Goal: Task Accomplishment & Management: Use online tool/utility

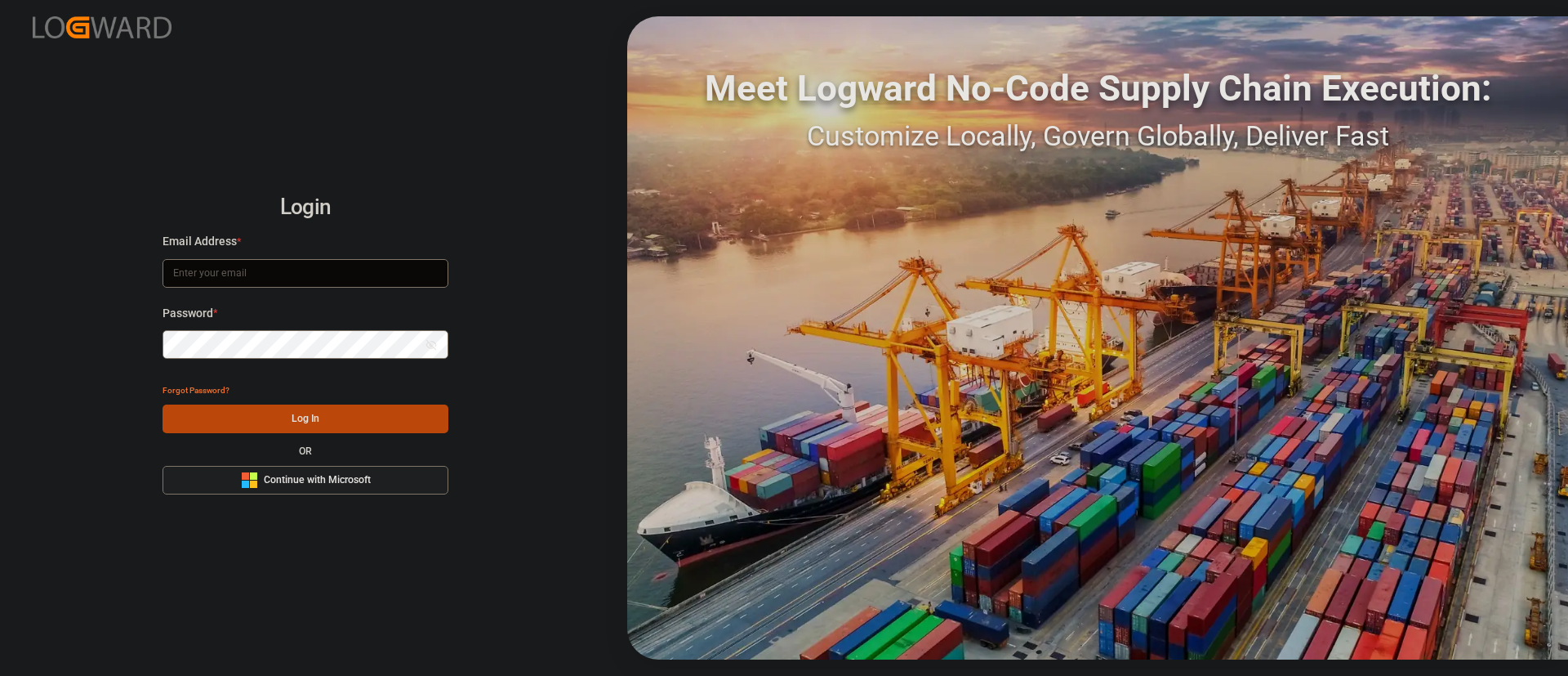
click at [393, 473] on button "Microsoft Logo Continue with Microsoft" at bounding box center [305, 480] width 285 height 29
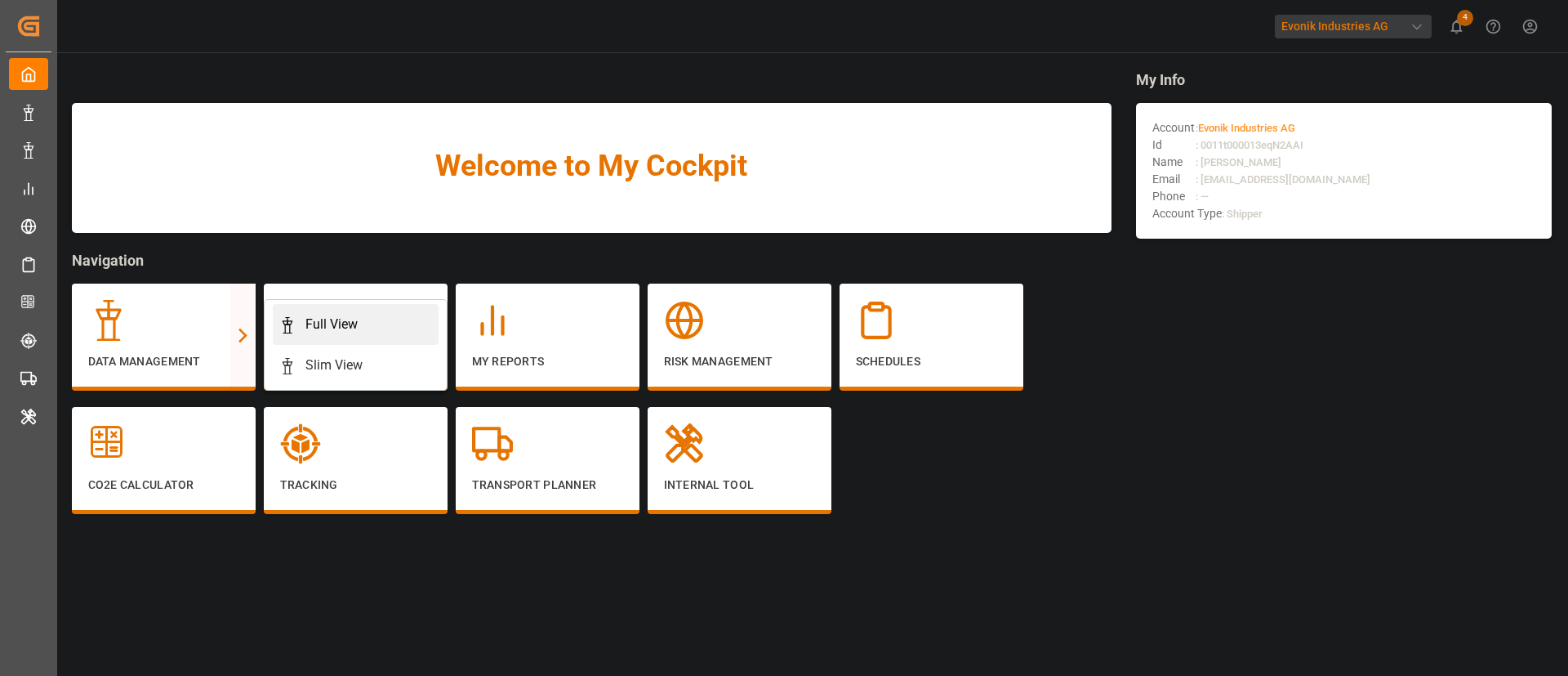
click at [366, 322] on div "Full View" at bounding box center [355, 325] width 153 height 20
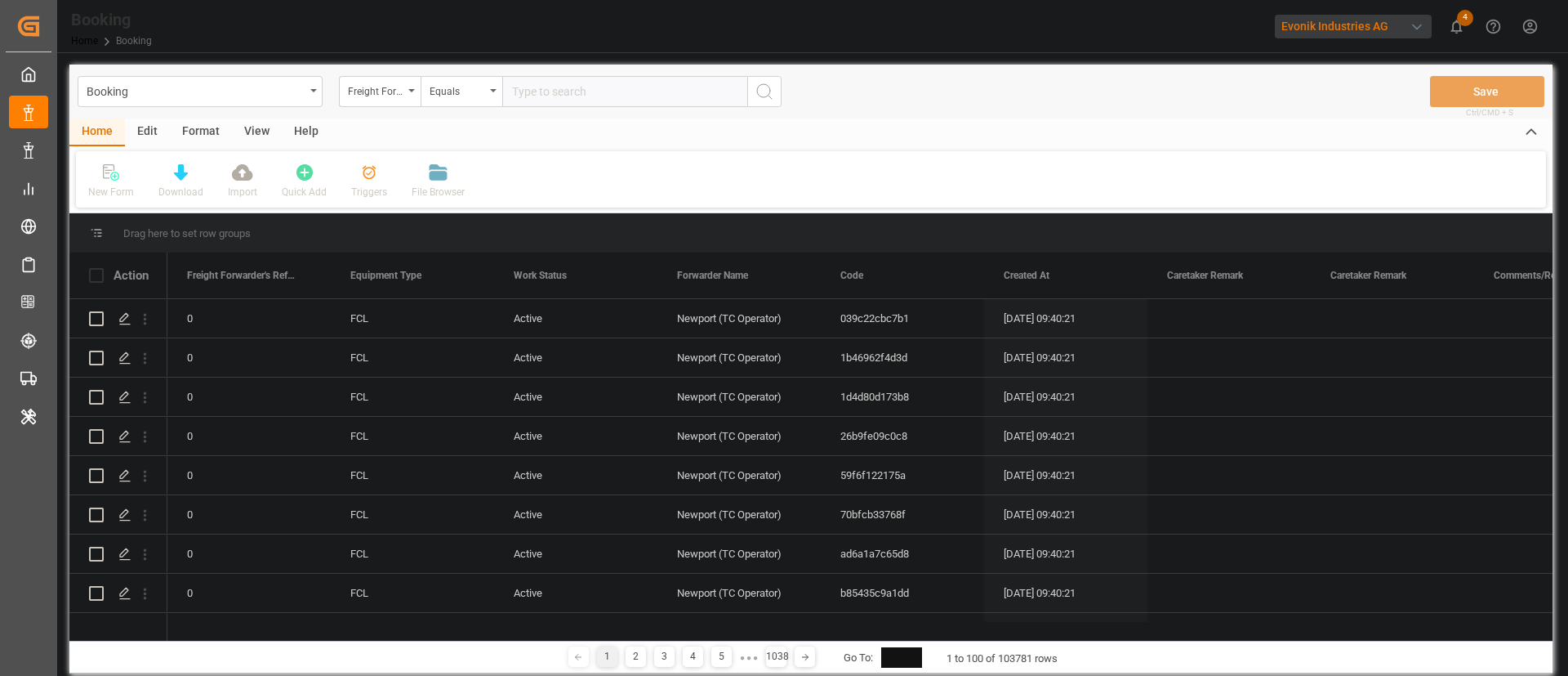
click at [205, 127] on div "Format" at bounding box center [201, 133] width 62 height 28
click at [115, 188] on div "Filter Rows" at bounding box center [112, 192] width 48 height 15
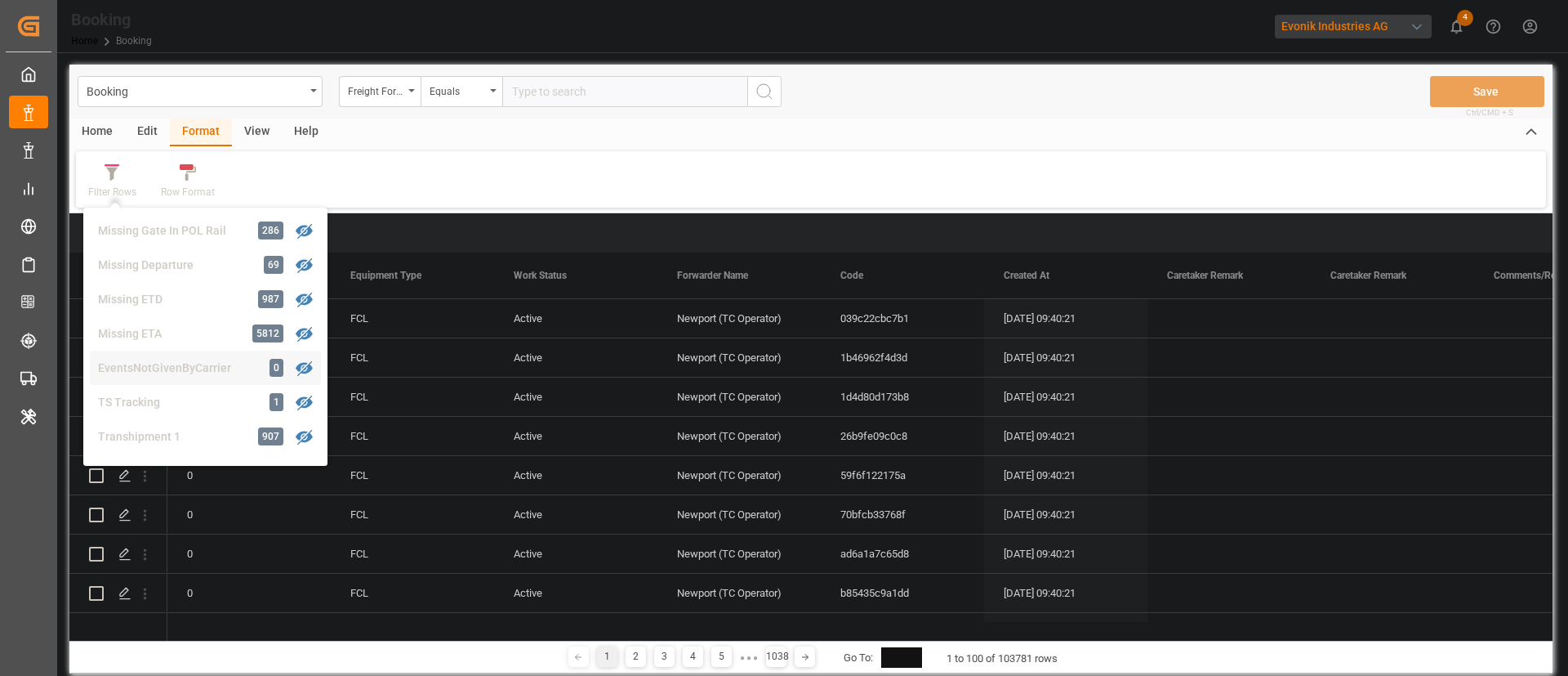
scroll to position [375, 0]
click at [169, 403] on div "Transhipment 1" at bounding box center [169, 404] width 143 height 17
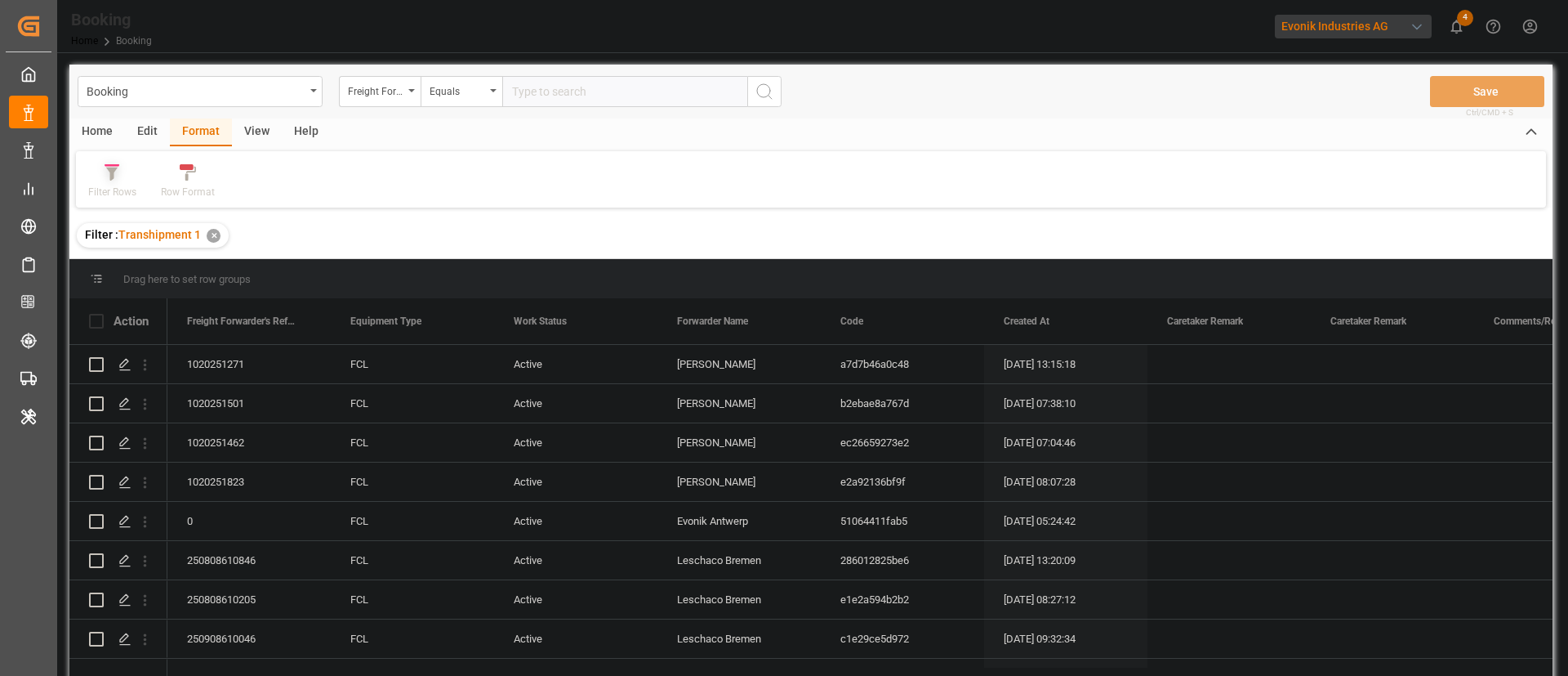
click at [116, 177] on icon at bounding box center [112, 173] width 15 height 16
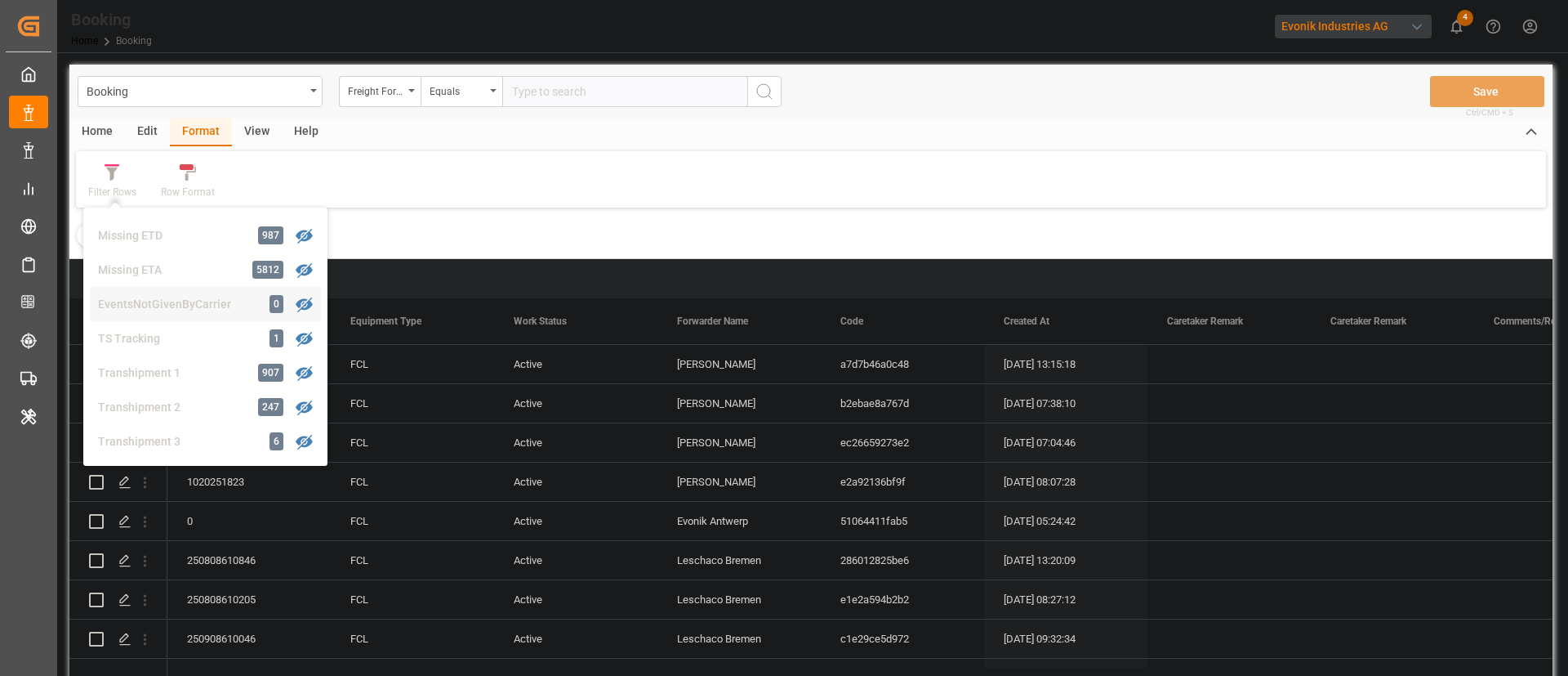
scroll to position [497, 0]
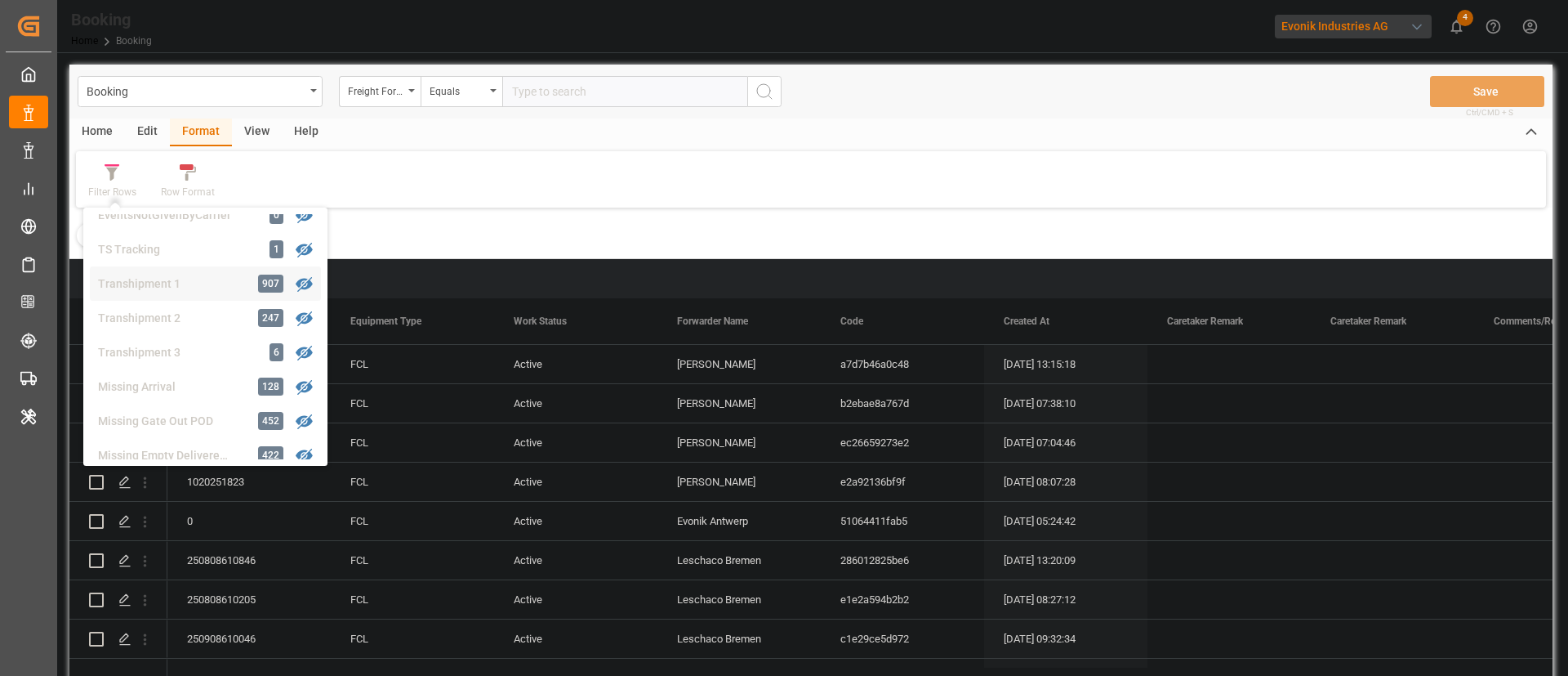
click at [189, 288] on div "Transhipment 1" at bounding box center [169, 284] width 143 height 17
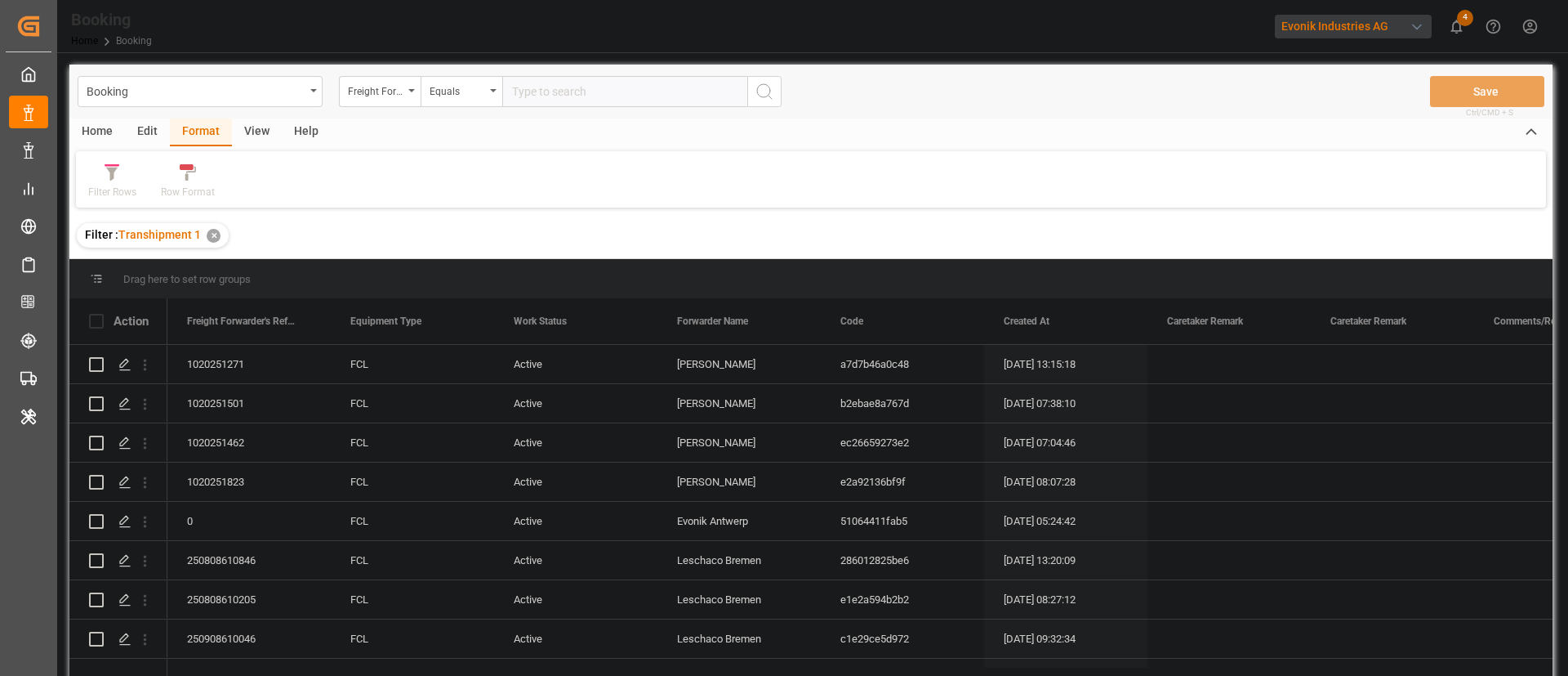
click at [255, 134] on div "View" at bounding box center [257, 133] width 50 height 28
click at [111, 187] on div "Default" at bounding box center [104, 192] width 32 height 15
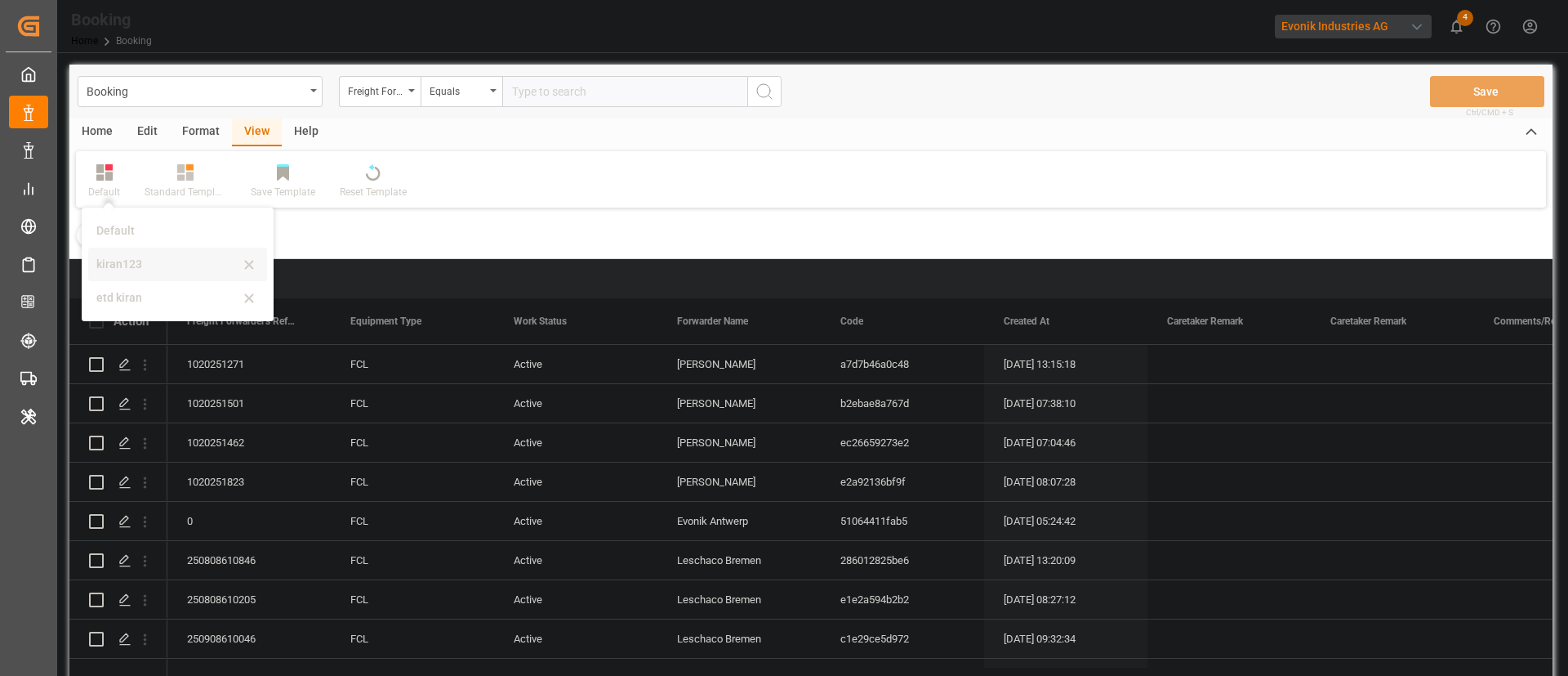
click at [150, 252] on div "kiran123" at bounding box center [177, 265] width 179 height 34
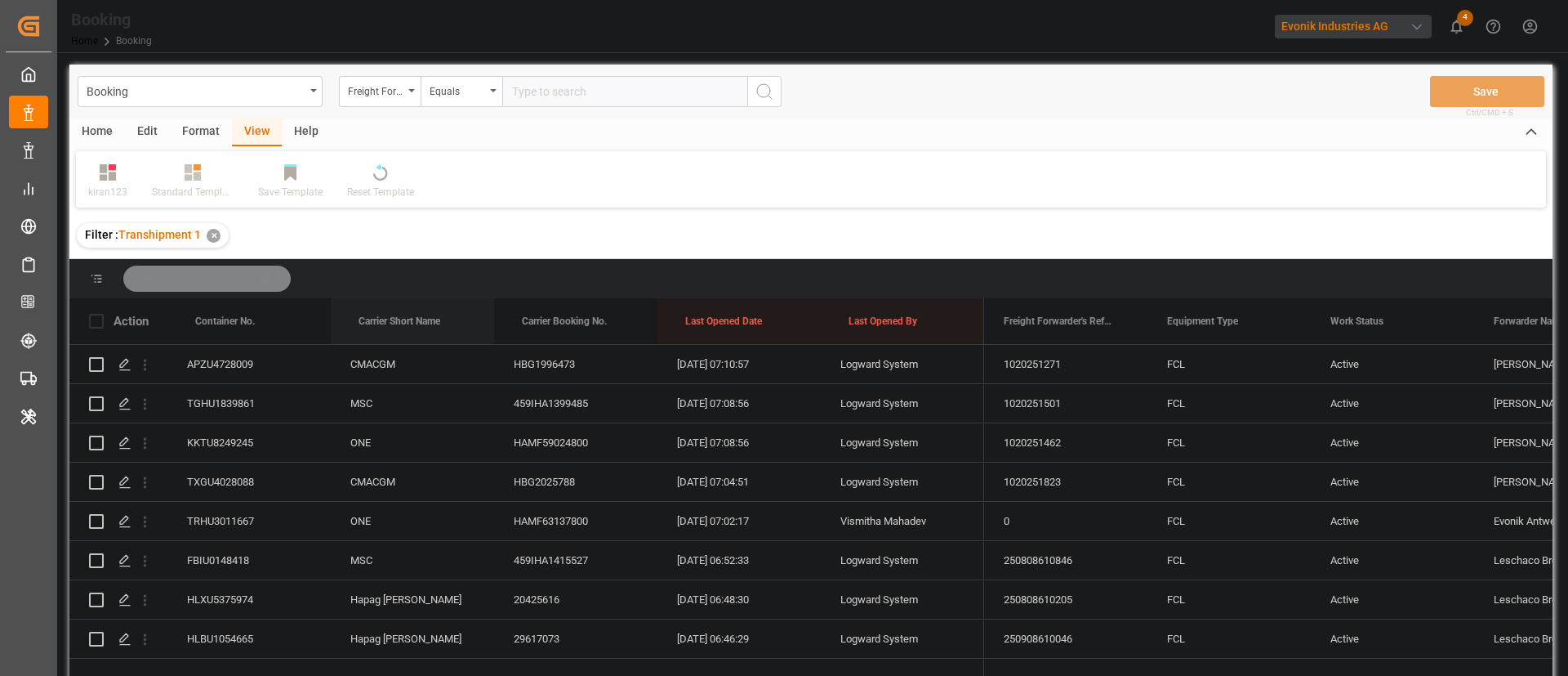
drag, startPoint x: 409, startPoint y: 317, endPoint x: 424, endPoint y: 284, distance: 36.2
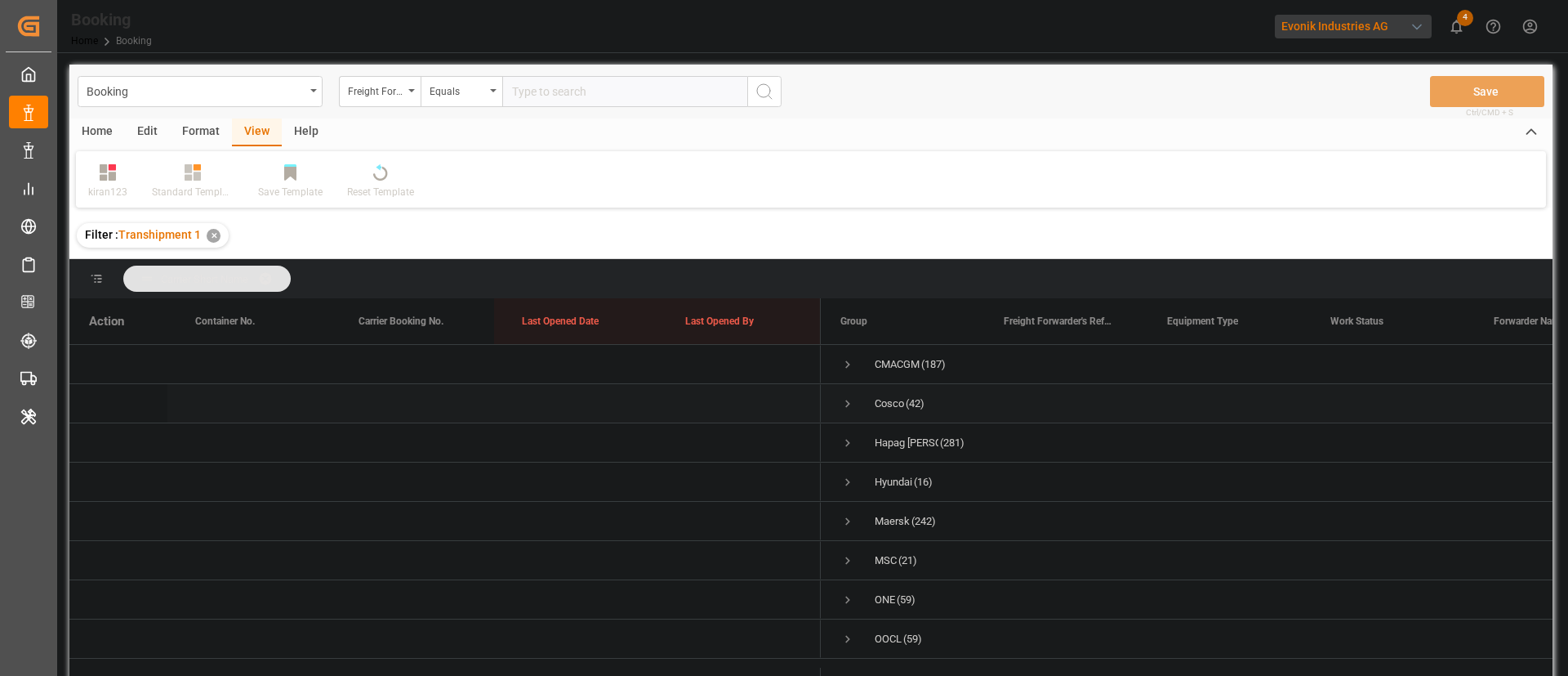
scroll to position [10, 0]
click at [851, 435] on span "Press SPACE to select this row." at bounding box center [847, 442] width 15 height 15
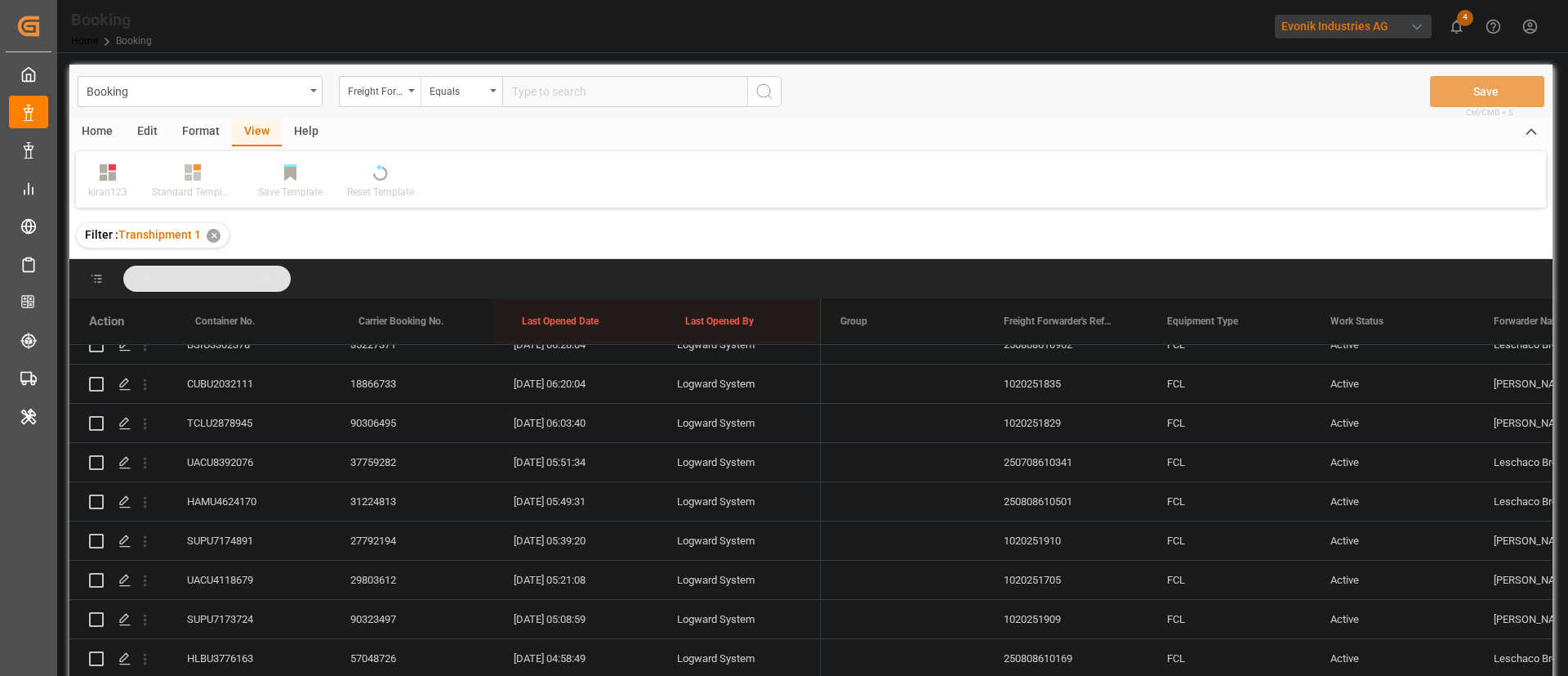
scroll to position [0, 0]
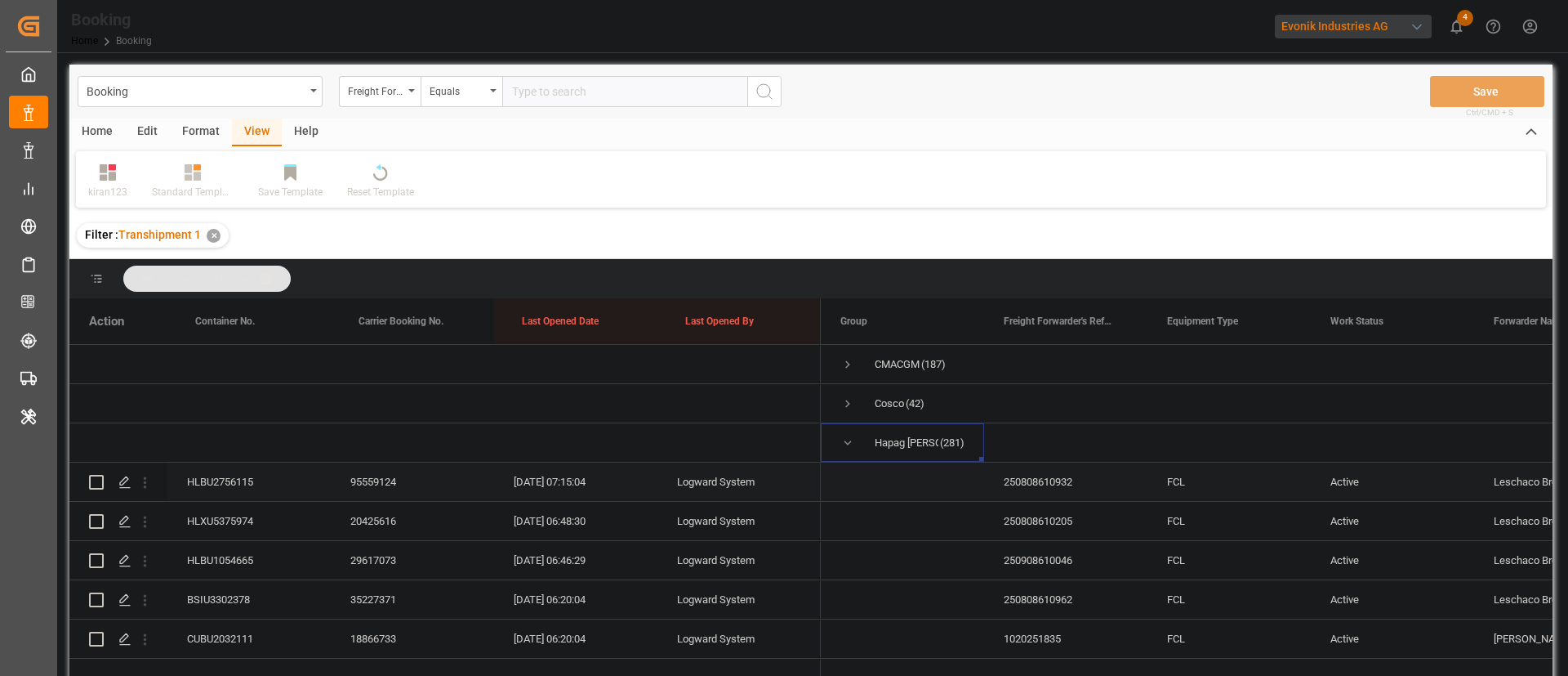
click at [239, 469] on div "HLBU2756115" at bounding box center [250, 481] width 164 height 38
click at [228, 524] on div "HLXU5375974" at bounding box center [250, 521] width 164 height 38
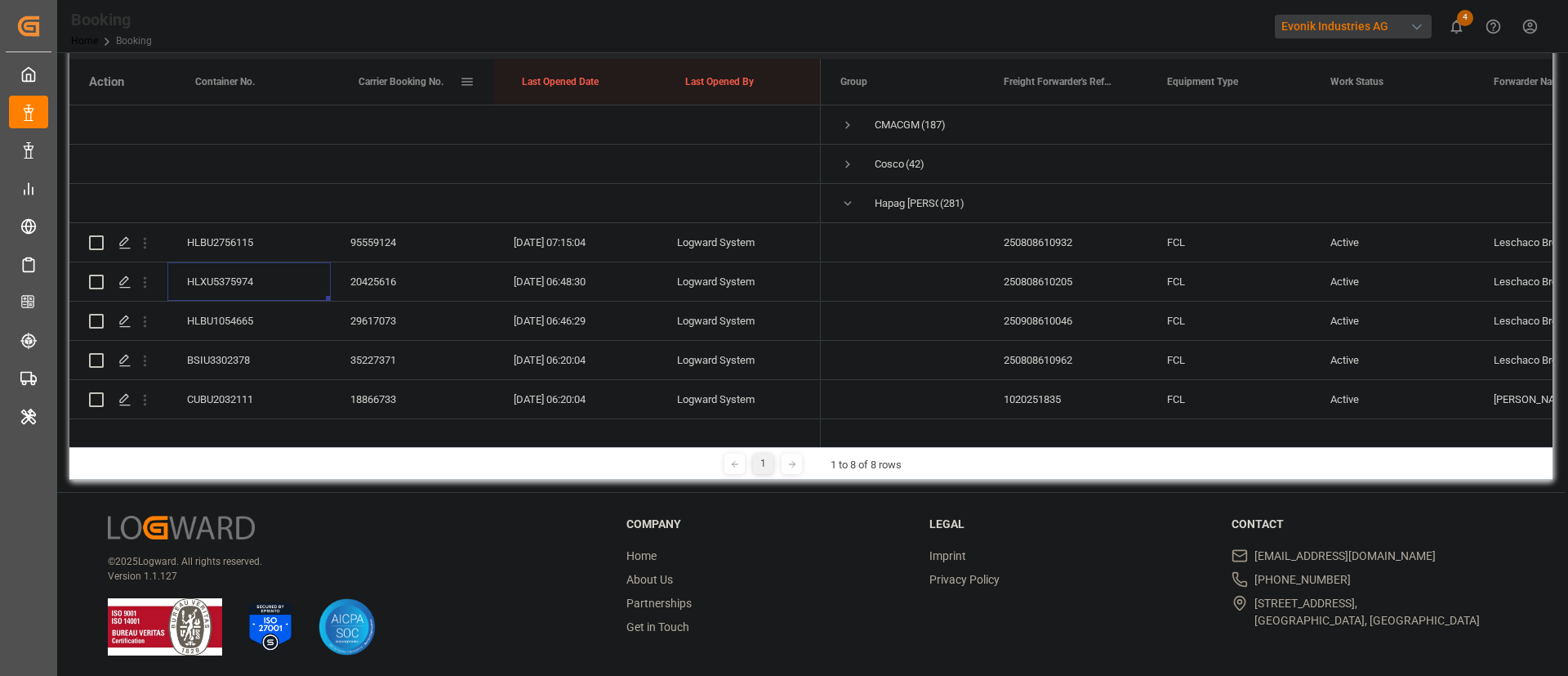
scroll to position [242, 0]
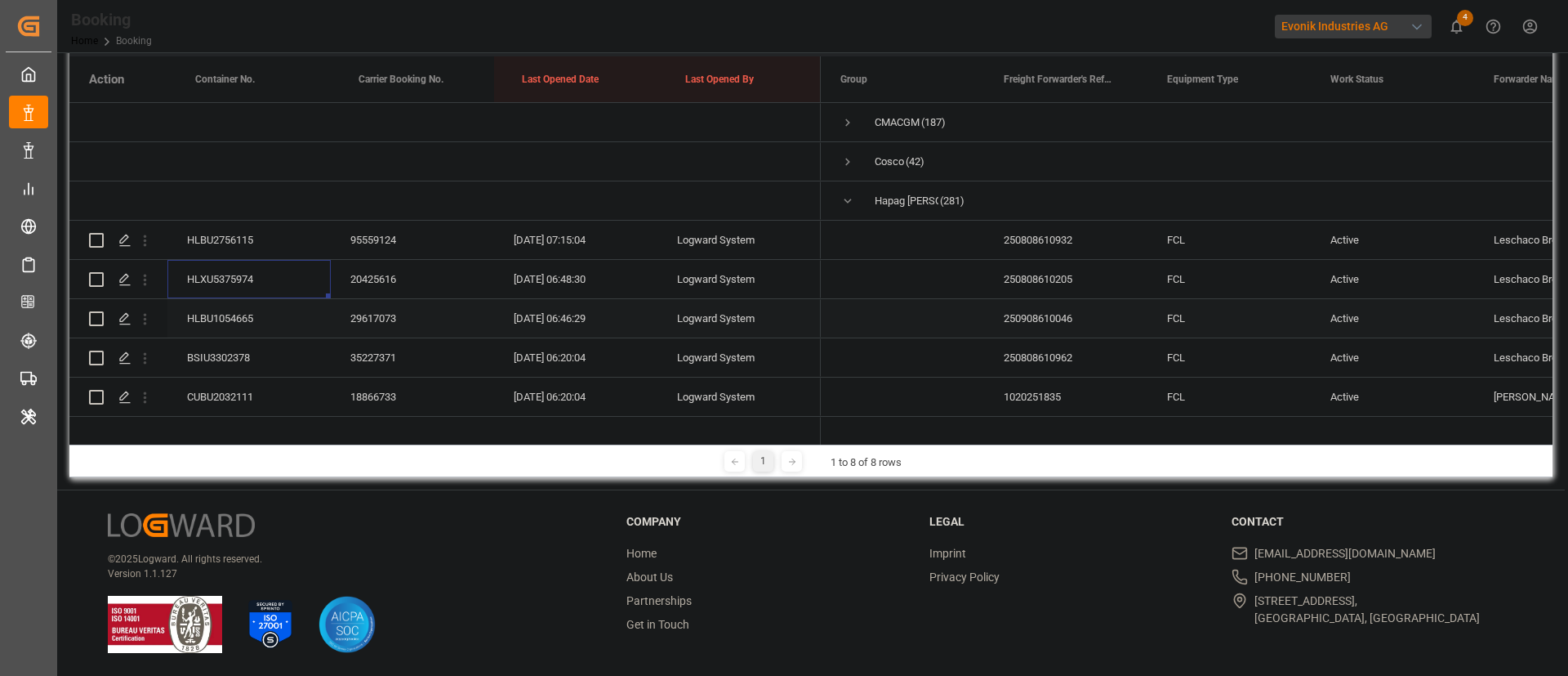
click at [223, 329] on div "HLBU1054665" at bounding box center [250, 319] width 164 height 38
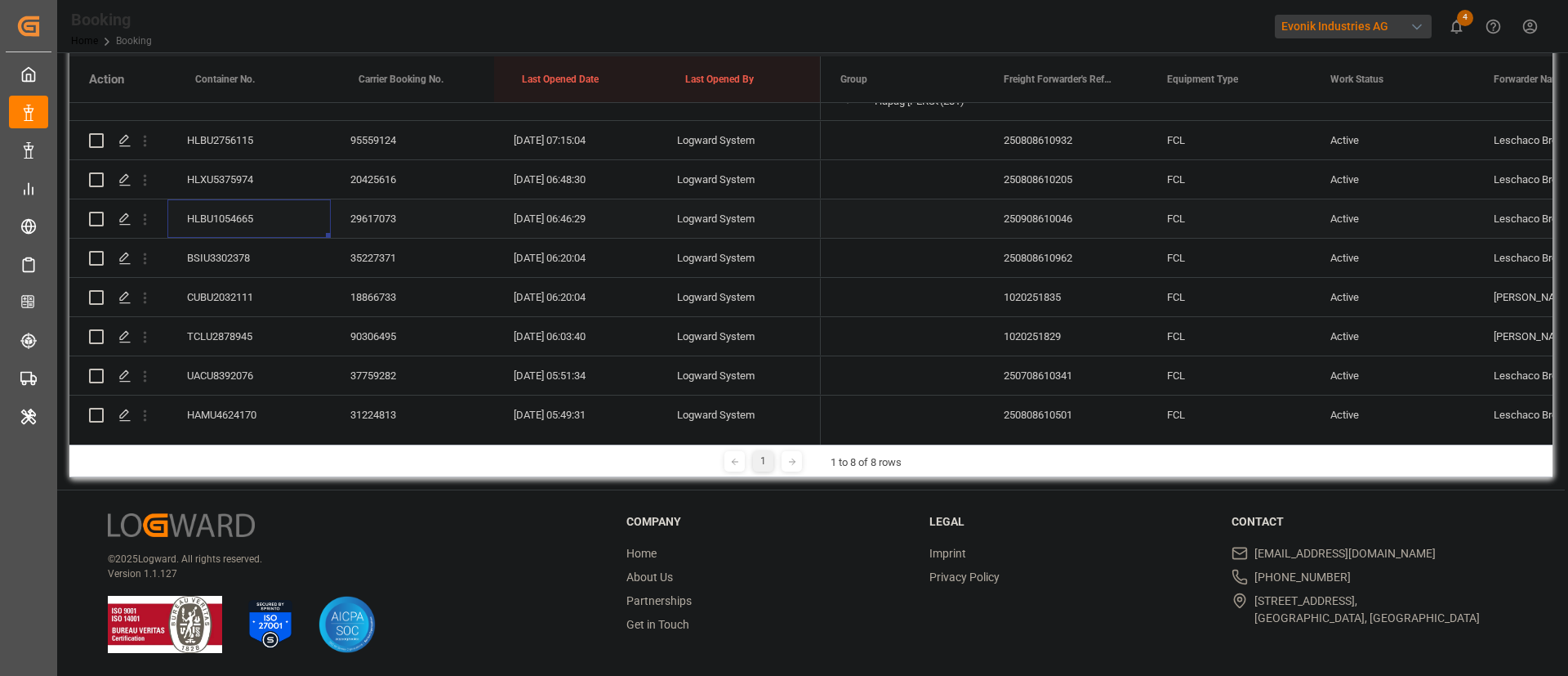
scroll to position [123, 0]
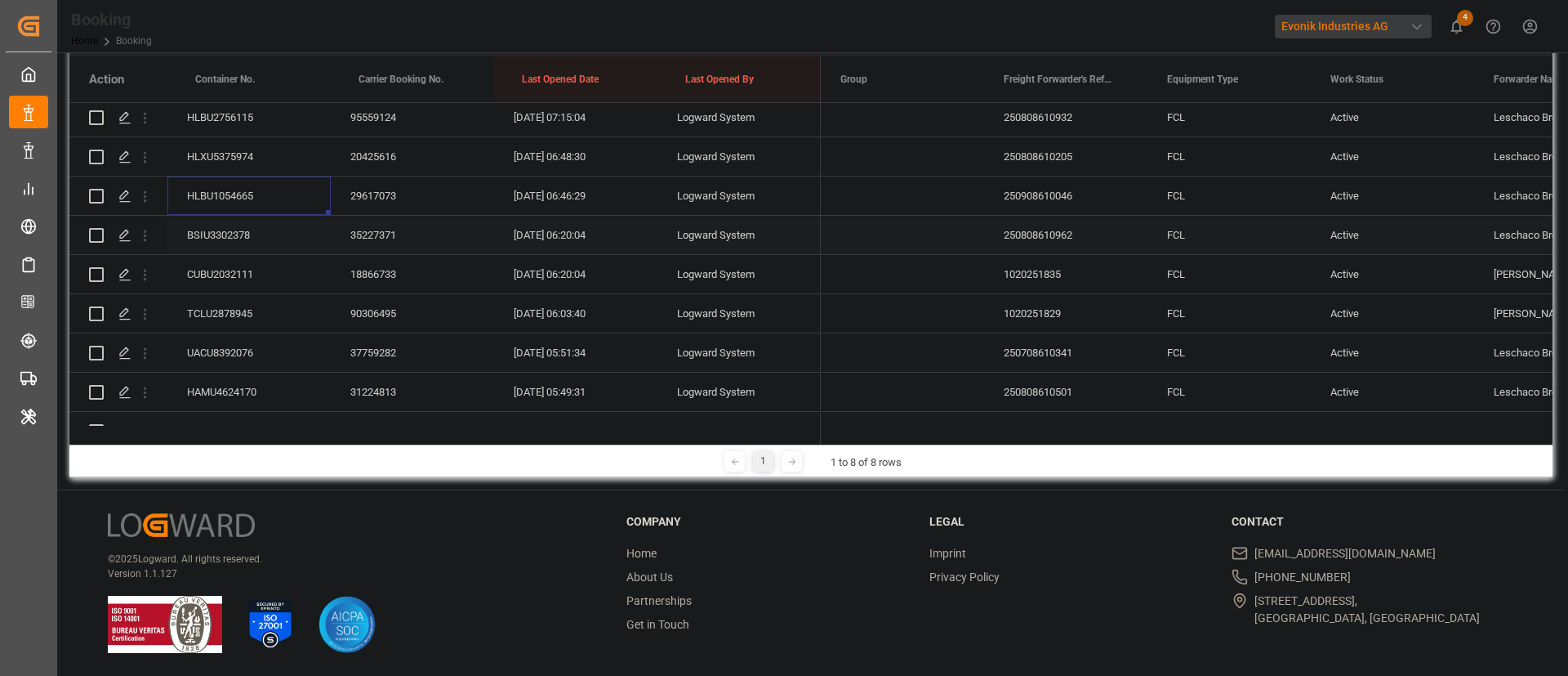
click at [256, 222] on div "BSIU3302378" at bounding box center [250, 235] width 164 height 38
click at [253, 269] on div "CUBU2032111" at bounding box center [250, 274] width 164 height 38
click at [236, 301] on div "TCLU2878945" at bounding box center [250, 314] width 164 height 38
click at [219, 341] on div "UACU8392076" at bounding box center [250, 352] width 164 height 38
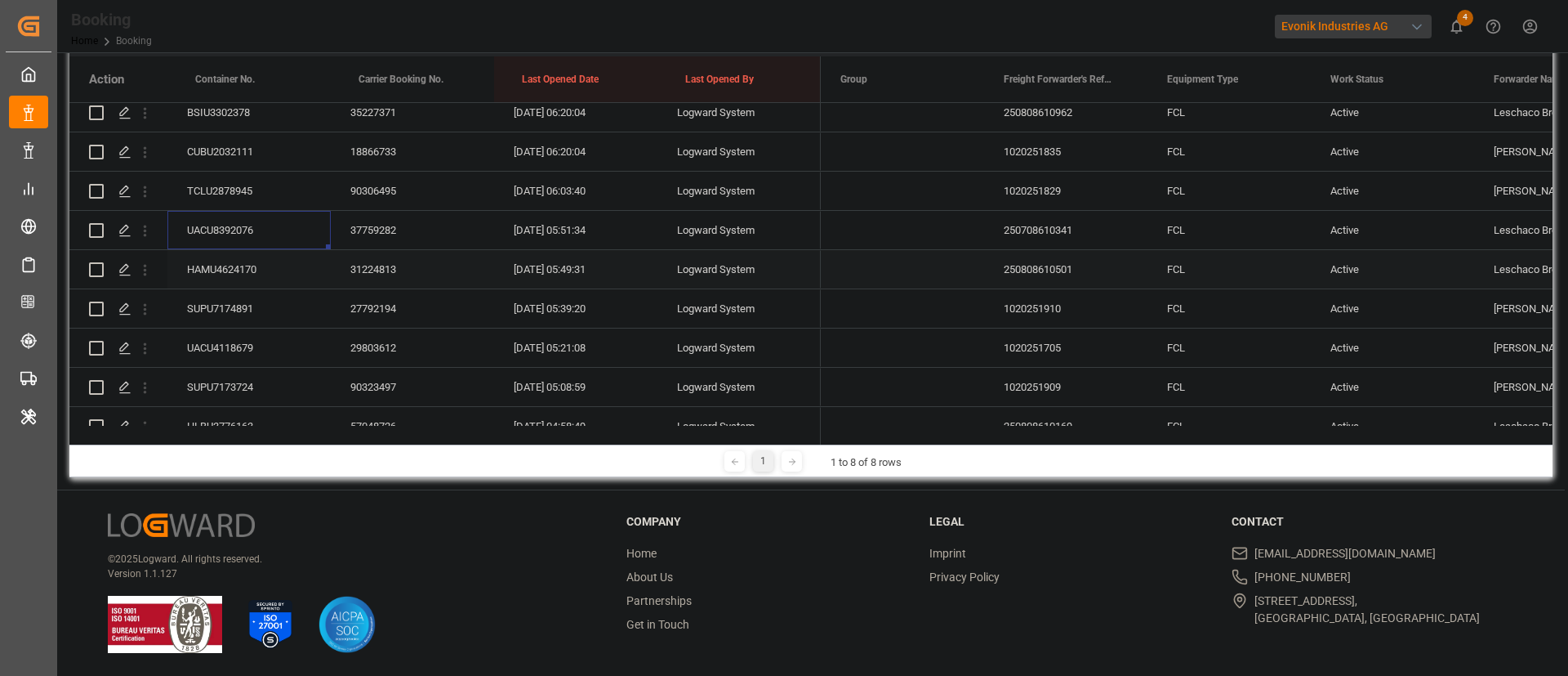
click at [253, 275] on div "HAMU4624170" at bounding box center [250, 269] width 164 height 38
click at [254, 300] on div "SUPU7174891" at bounding box center [250, 309] width 164 height 38
click at [299, 355] on div "UACU4118679" at bounding box center [250, 347] width 164 height 38
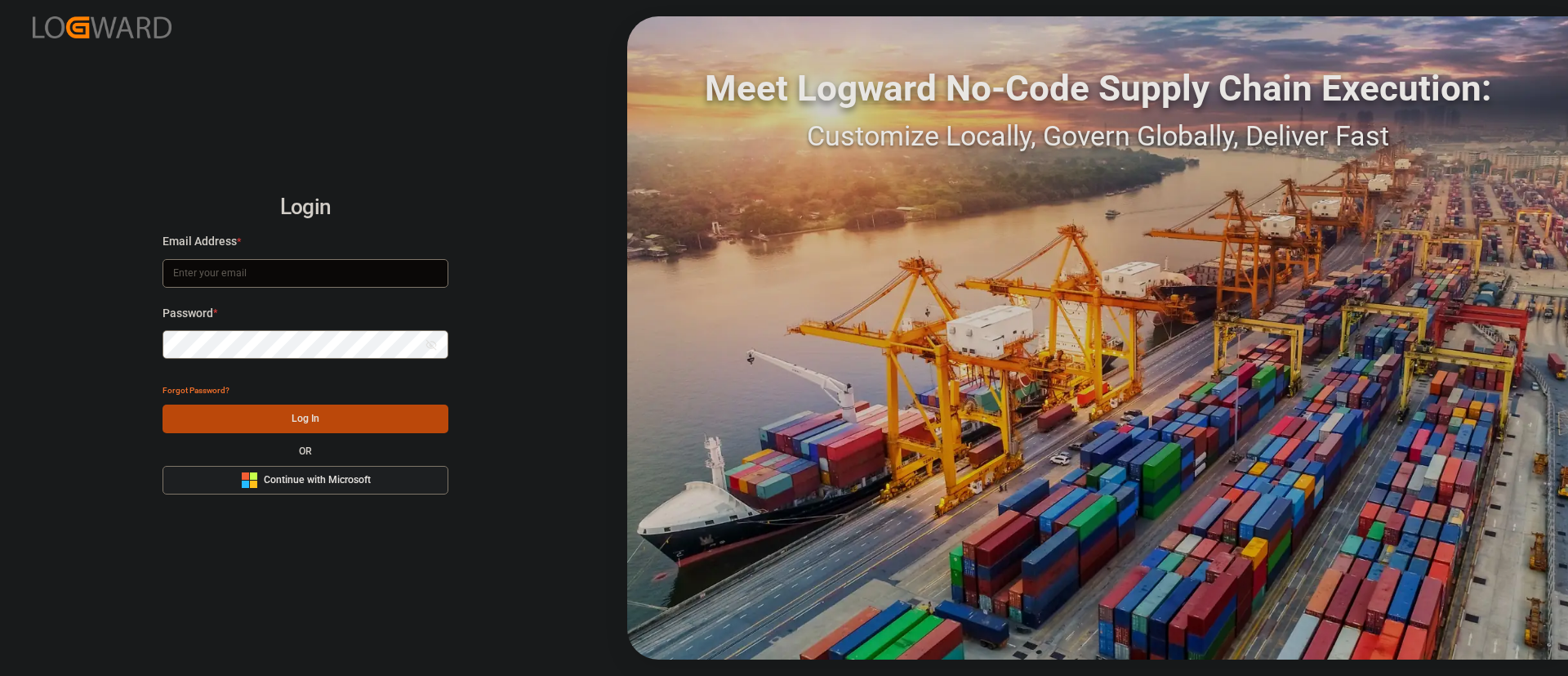
click at [422, 478] on button "Microsoft Logo Continue with Microsoft" at bounding box center [305, 480] width 285 height 29
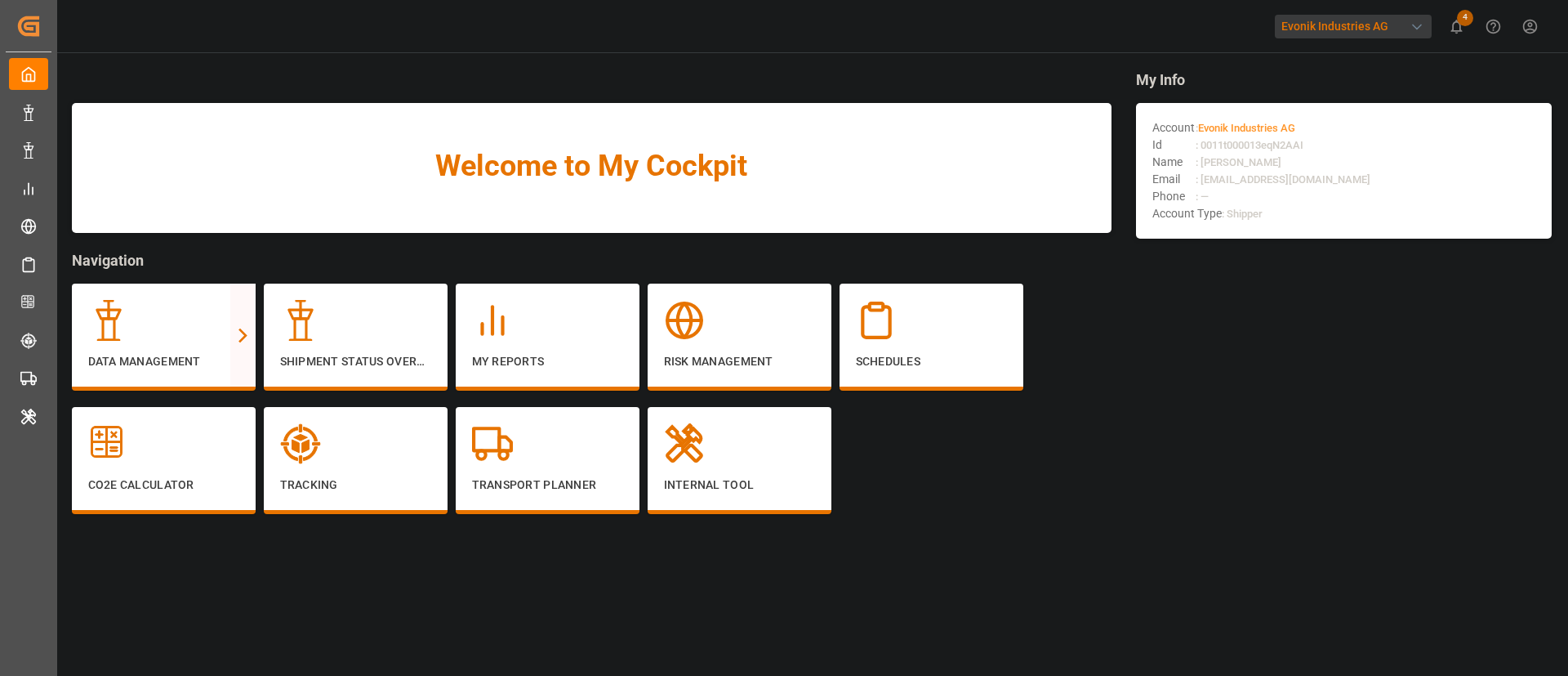
click at [1343, 27] on div "Evonik Industries AG" at bounding box center [1353, 27] width 157 height 24
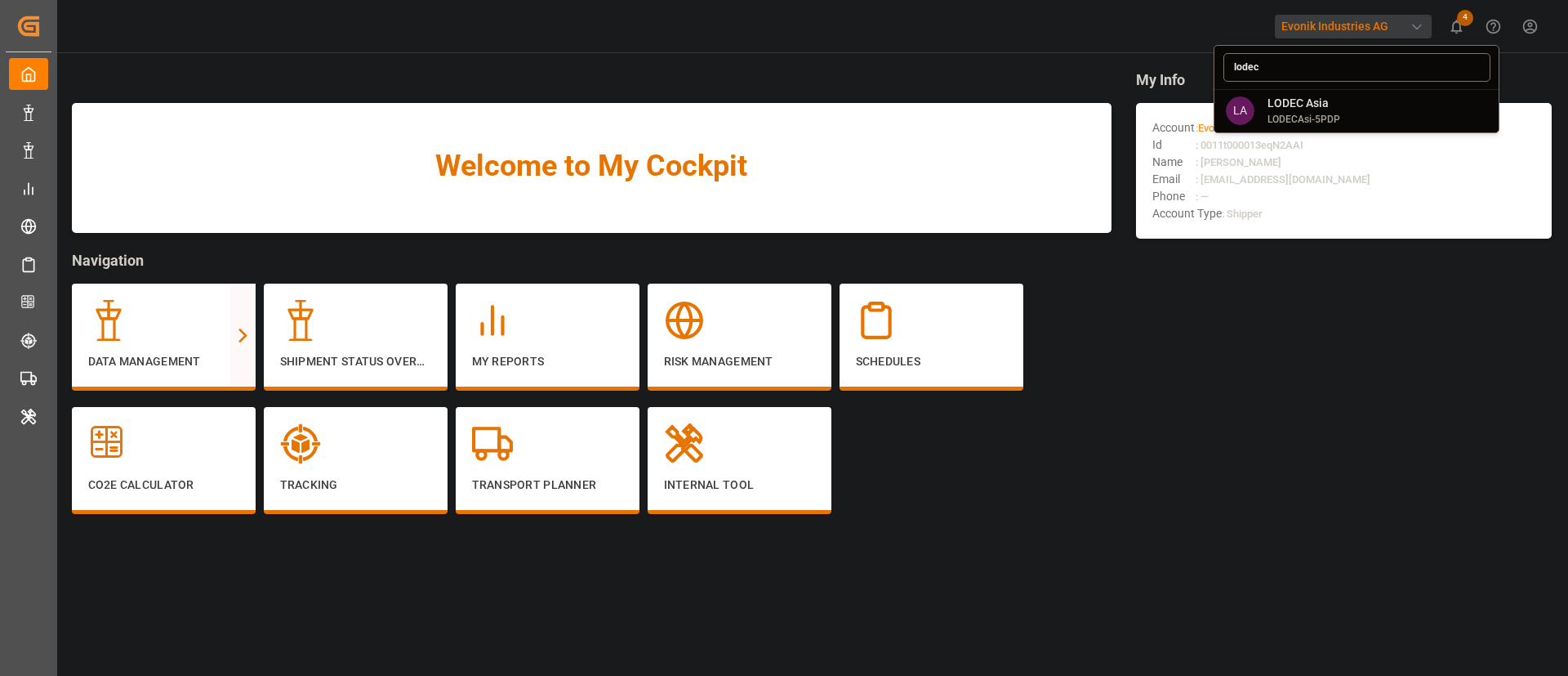
type input "lodec"
click at [1351, 128] on div "LA LODEC Asia LODECAsi-5PDP" at bounding box center [1356, 110] width 278 height 37
